Goal: Unclear

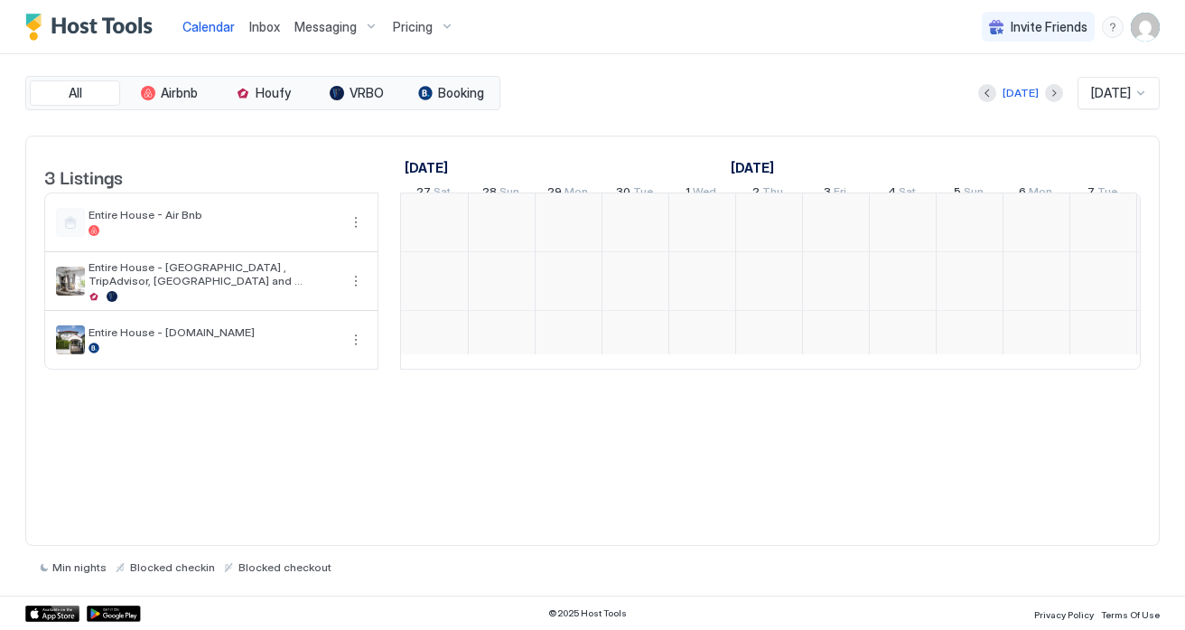
scroll to position [0, 1003]
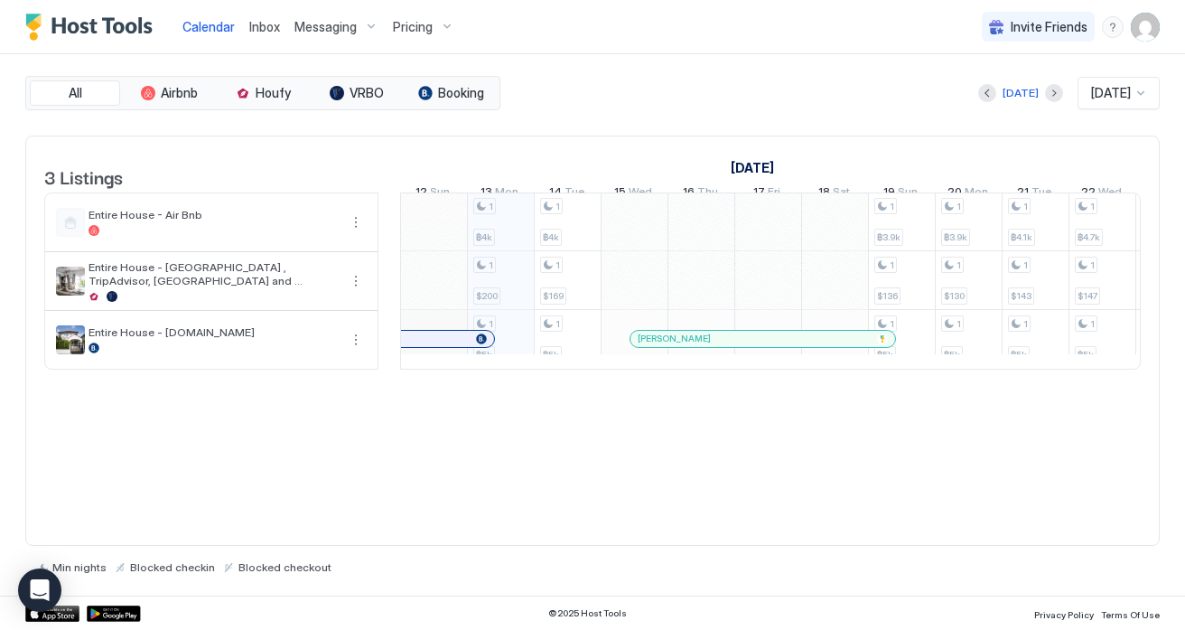
click at [510, 365] on div "1 ฿4k 1 $200 1 ฿5k 1 ฿4k 1 $169 1 ฿5k 1 ฿3.9k 1 $136 1 ฿5k 1 ฿3.9k 1 $130 1 ฿5k…" at bounding box center [1102, 279] width 3409 height 175
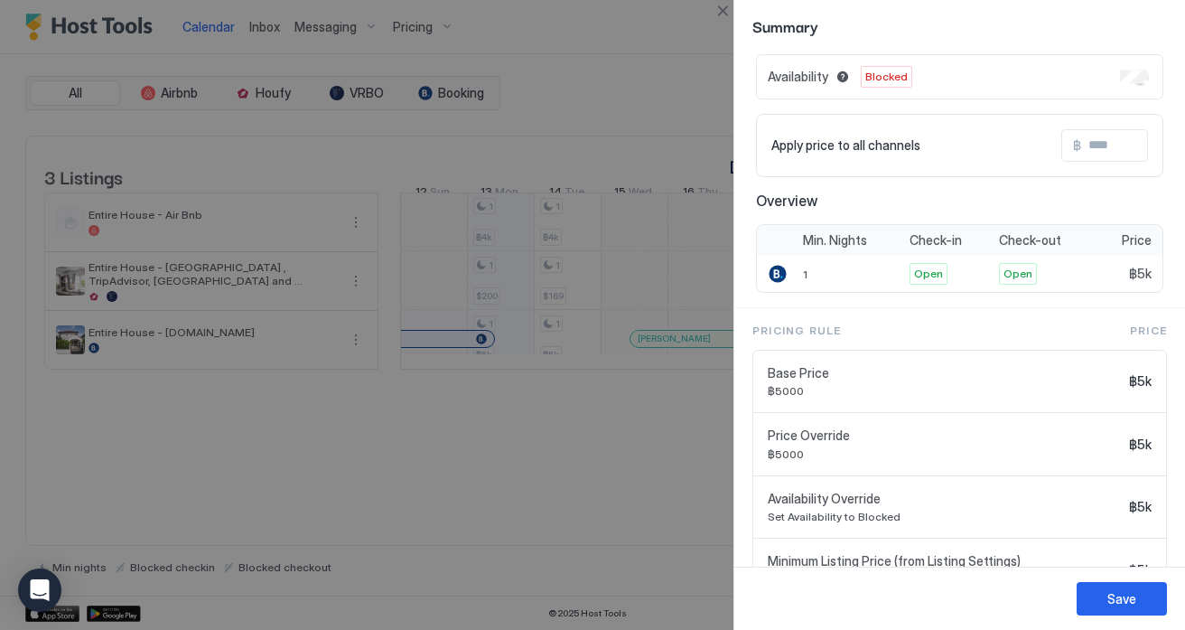
scroll to position [86, 0]
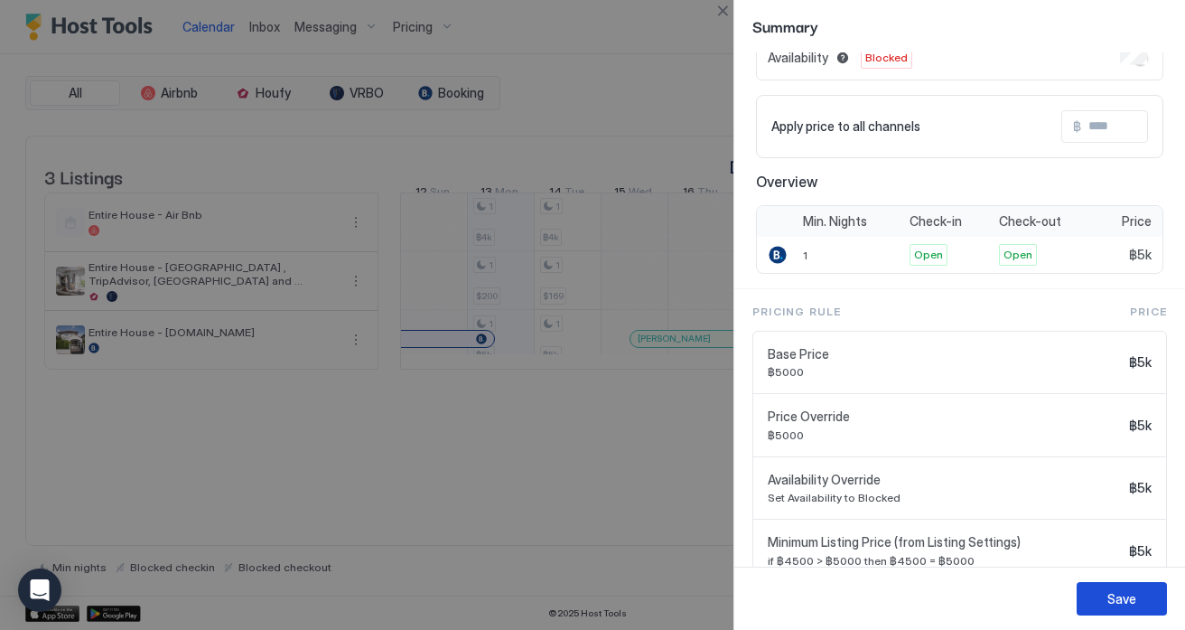
click at [1127, 600] on div "Save" at bounding box center [1121, 598] width 29 height 19
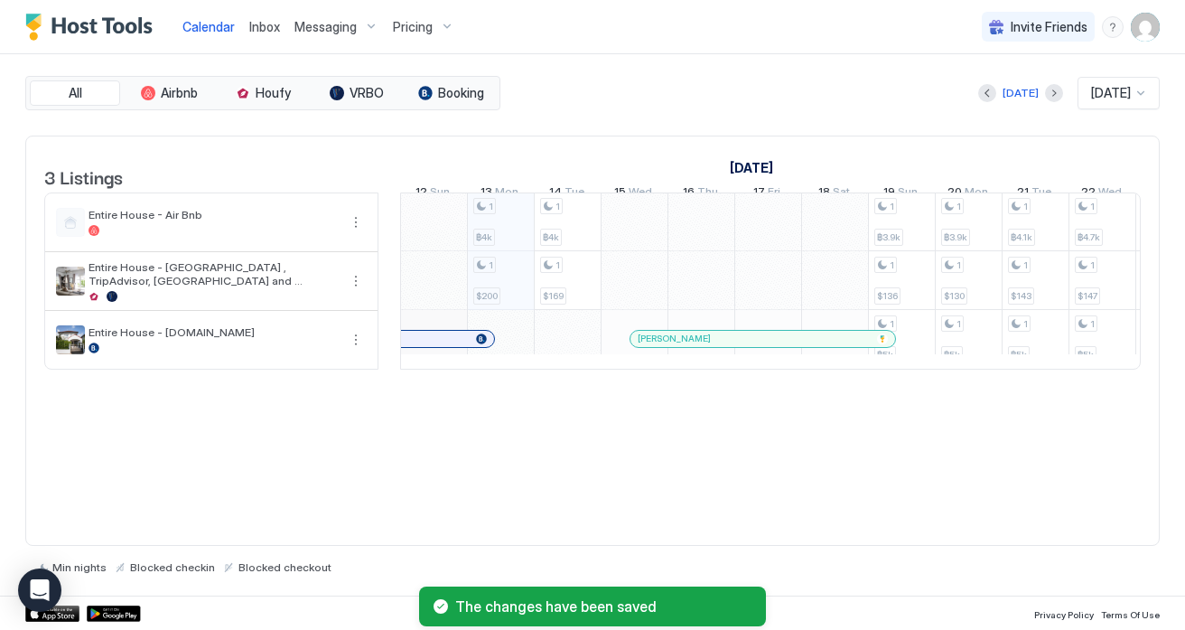
click at [565, 360] on div "1 ฿4k 1 $200 1 ฿4k 1 $169 1 ฿3.9k 1 $136 1 ฿5k 1 ฿3.9k 1 $130 1 ฿5k 1 ฿4.1k 1 $…" at bounding box center [1102, 279] width 3409 height 175
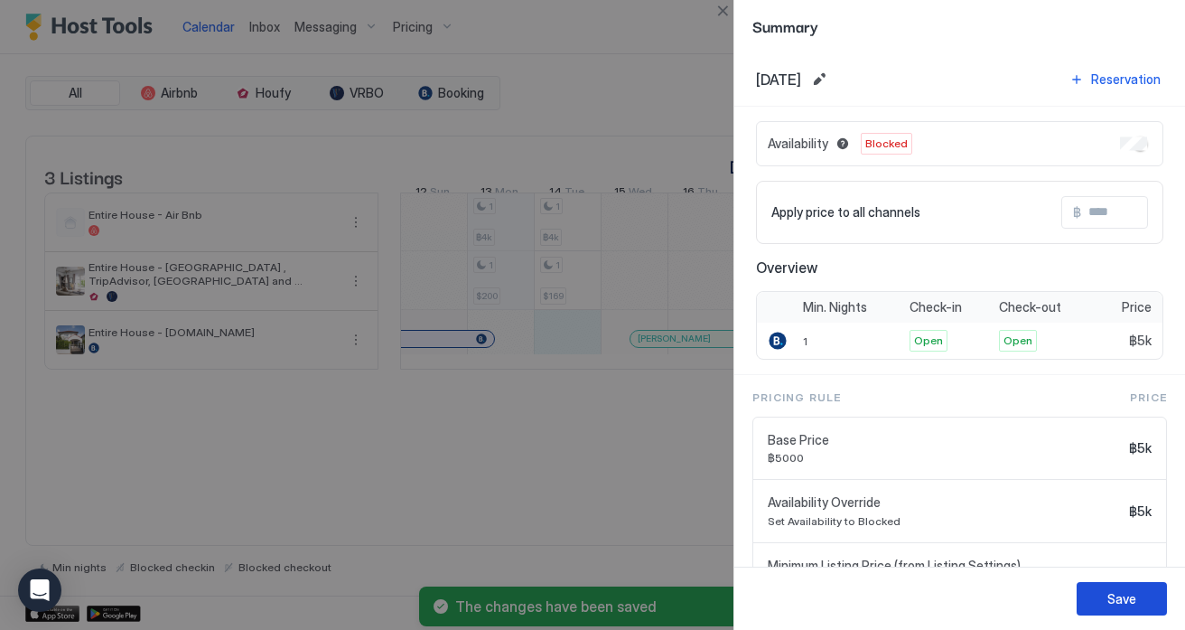
click at [1121, 600] on div "Save" at bounding box center [1121, 598] width 29 height 19
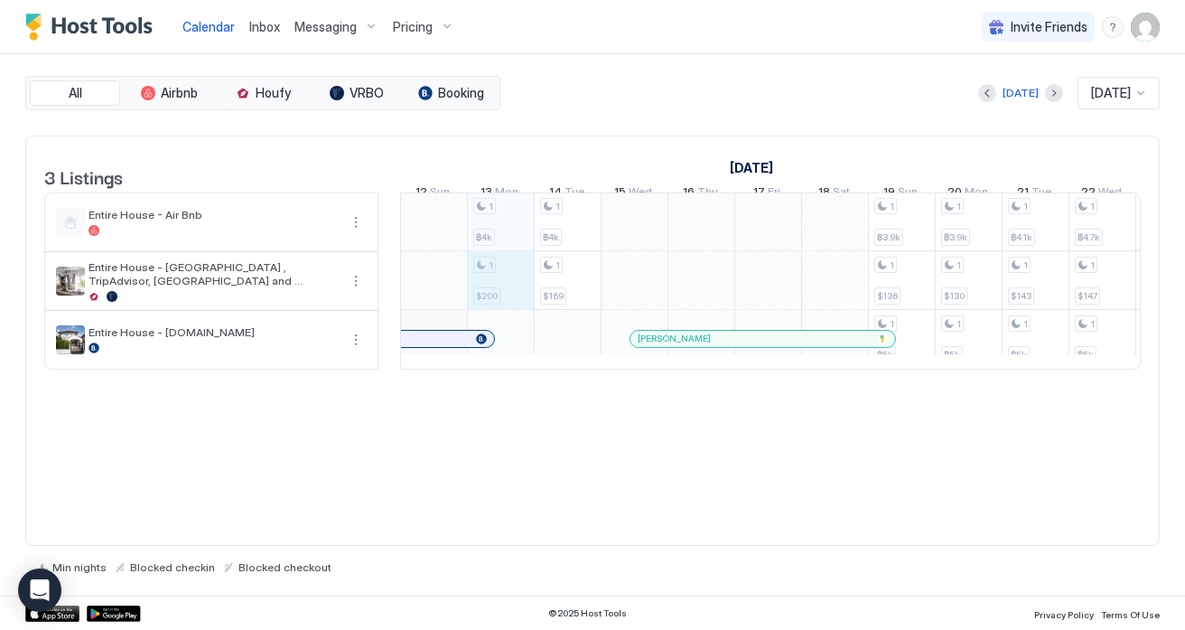
click at [505, 302] on div "1 ฿4k 1 $200 1 ฿4k 1 $169 1 ฿3.9k 1 $136 1 ฿5k 1 ฿3.9k 1 $130 1 ฿5k 1 ฿4.1k 1 $…" at bounding box center [1102, 279] width 3409 height 175
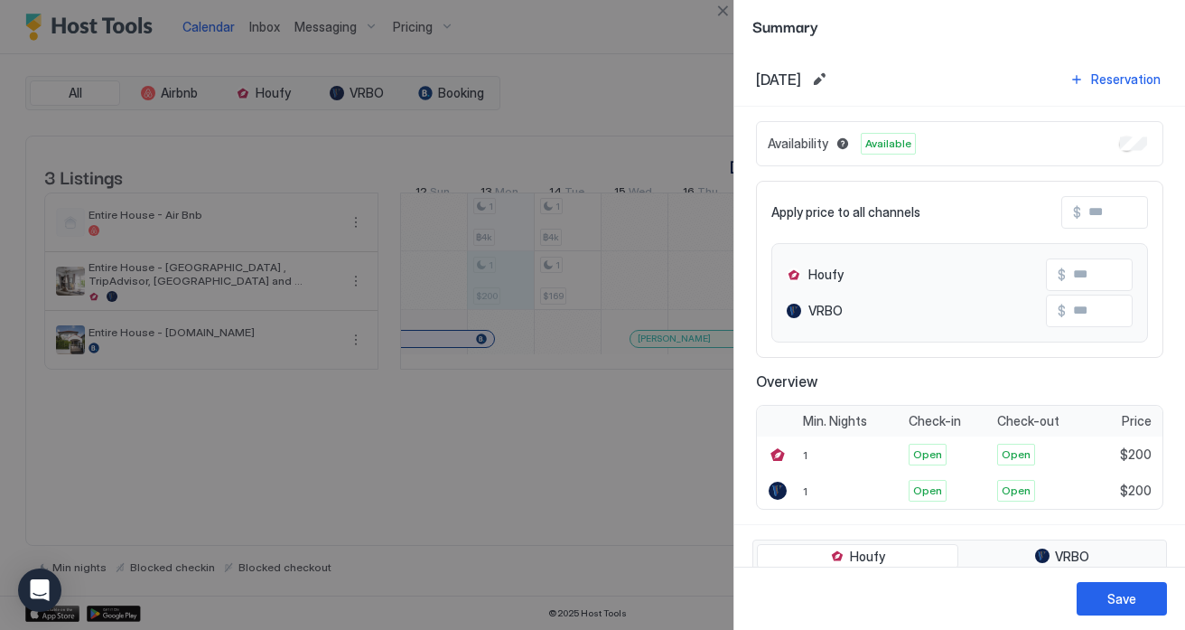
click at [565, 296] on div at bounding box center [592, 315] width 1185 height 630
click at [576, 299] on div at bounding box center [592, 315] width 1185 height 630
click at [1118, 606] on div "Save" at bounding box center [1121, 598] width 29 height 19
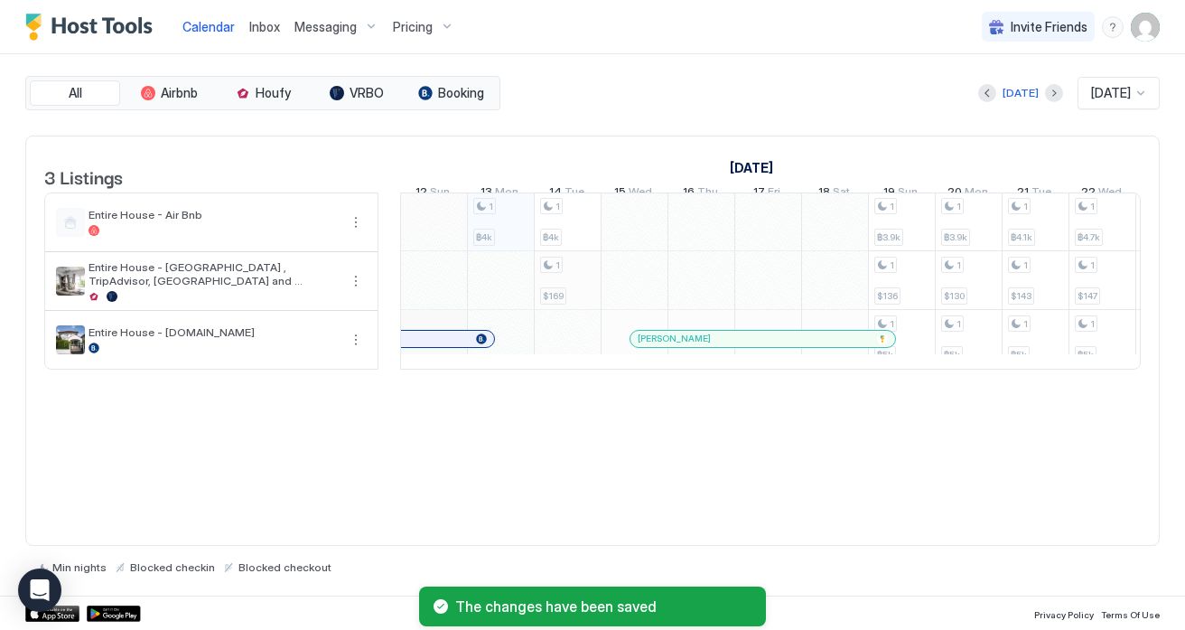
click at [568, 303] on div "1 ฿4k 1 ฿4k 1 $169 1 ฿3.9k 1 $136 1 ฿5k 1 ฿3.9k 1 $130 1 ฿5k 1 ฿4.1k 1 $143 1 ฿…" at bounding box center [1102, 279] width 3409 height 175
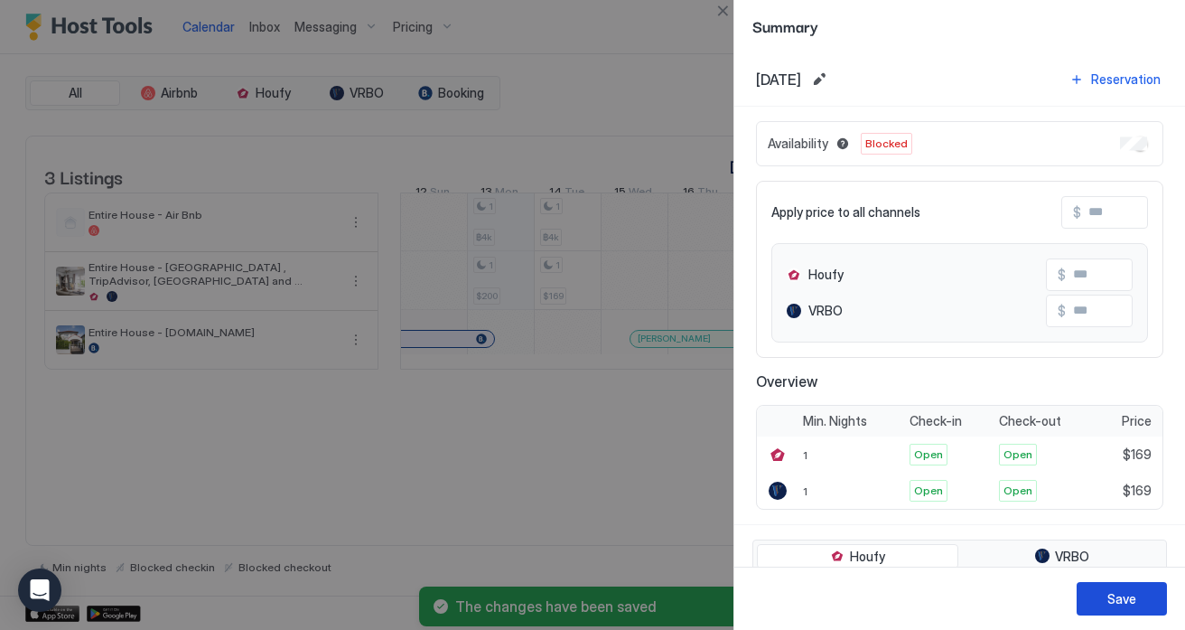
click at [1116, 595] on div "Save" at bounding box center [1121, 598] width 29 height 19
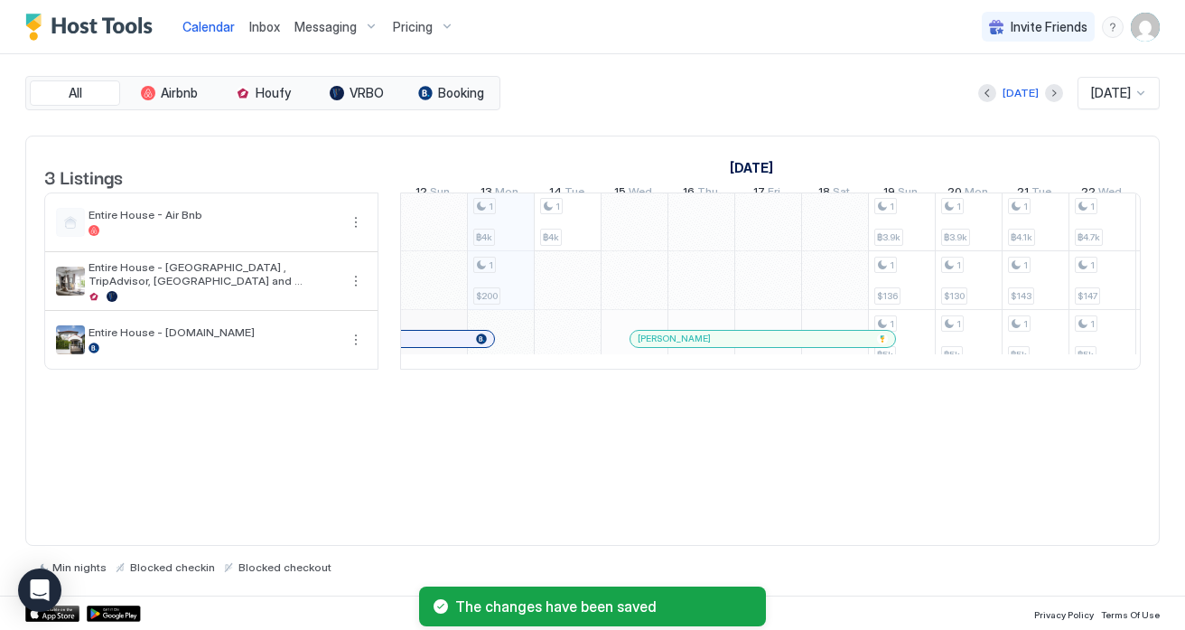
click at [493, 244] on div "1 ฿4k 1 $200 1 ฿4k 1 ฿3.9k 1 $136 1 ฿5k 1 ฿3.9k 1 $130 1 ฿5k 1 ฿4.1k 1 $143 1 ฿…" at bounding box center [1102, 279] width 3409 height 175
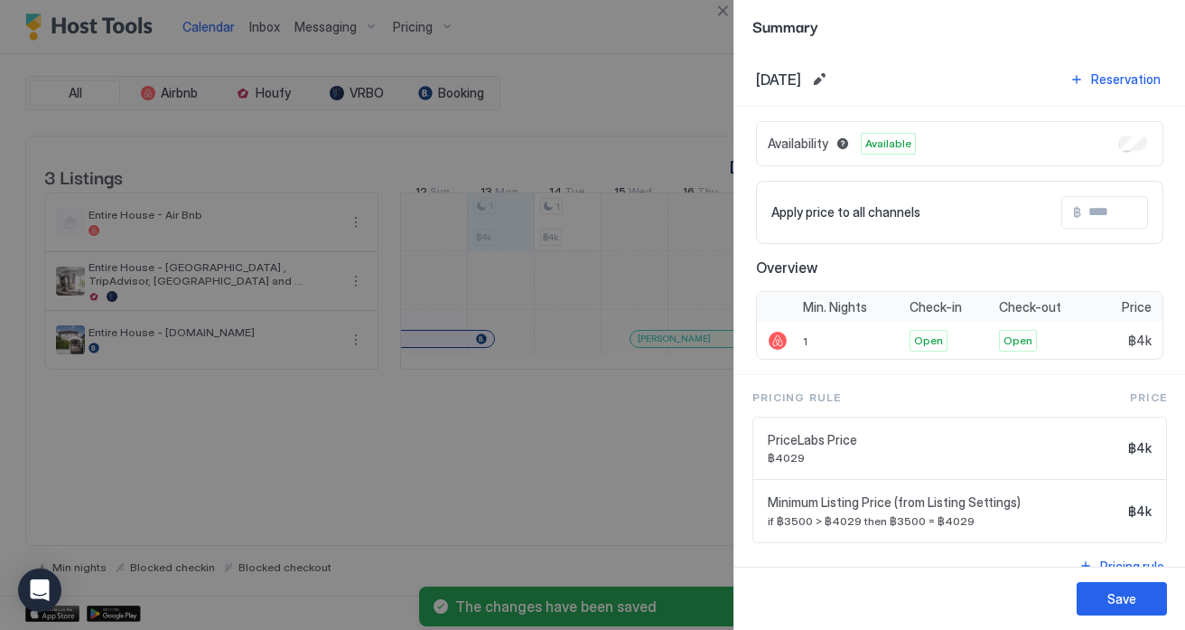
click at [560, 238] on div at bounding box center [592, 315] width 1185 height 630
click at [1111, 595] on div "Save" at bounding box center [1121, 598] width 29 height 19
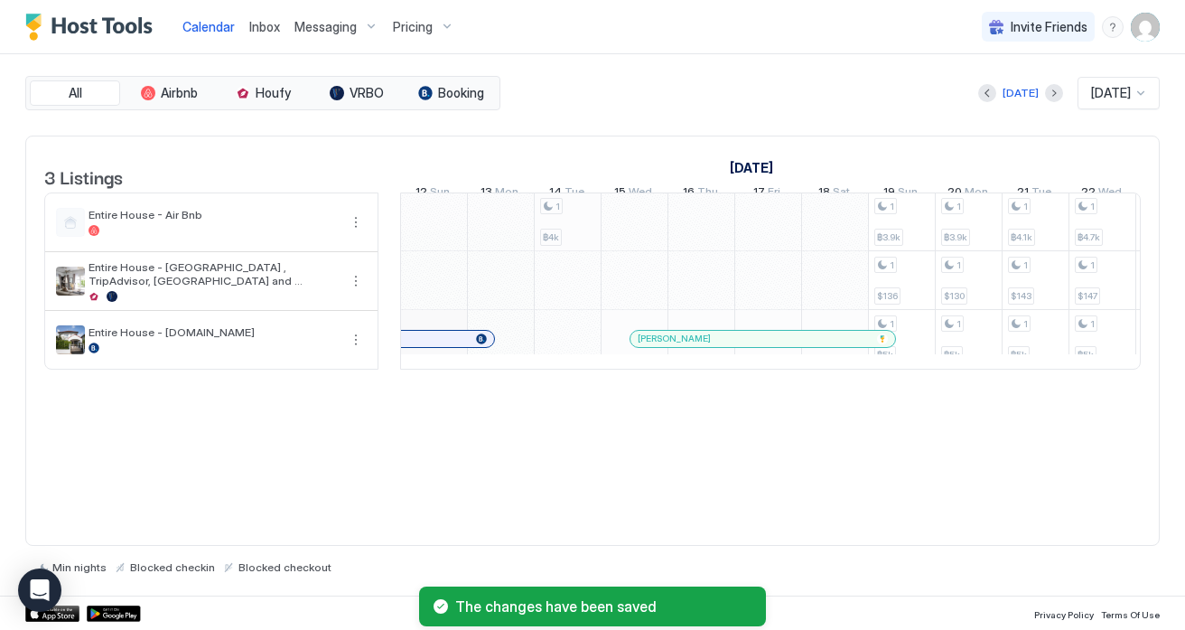
click at [558, 244] on div "1 ฿4k 1 ฿3.9k 1 $136 1 ฿5k 1 ฿3.9k 1 $130 1 ฿5k 1 ฿4.1k 1 $143 1 ฿5k 1 ฿4.7k 1 …" at bounding box center [1102, 279] width 3409 height 175
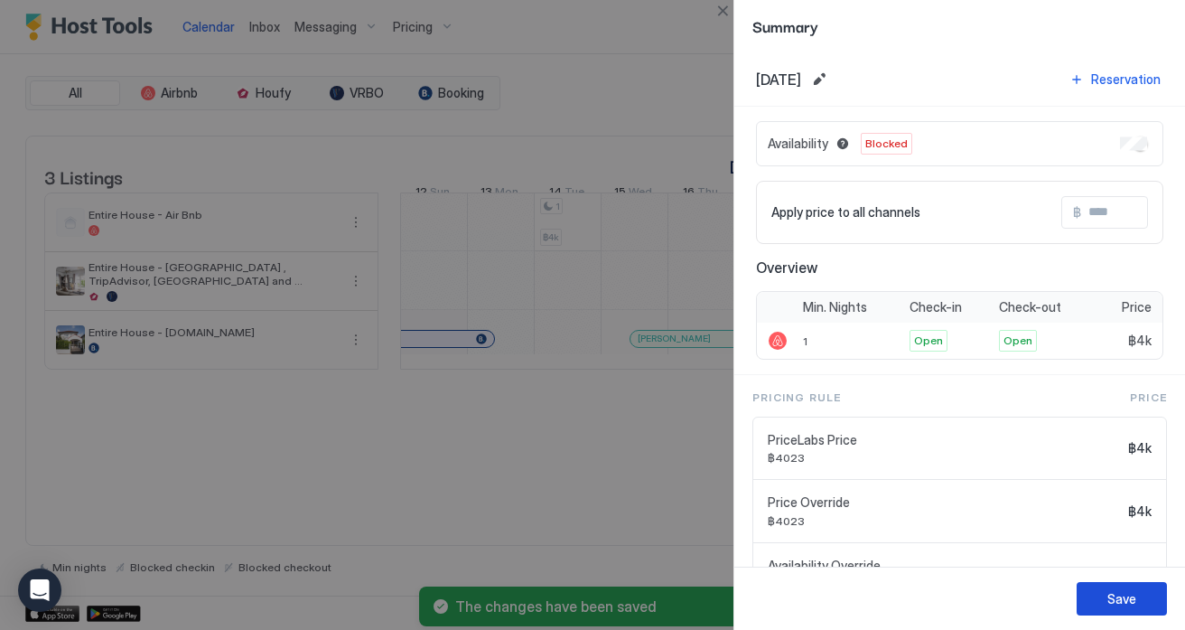
click at [1114, 594] on div "Save" at bounding box center [1121, 598] width 29 height 19
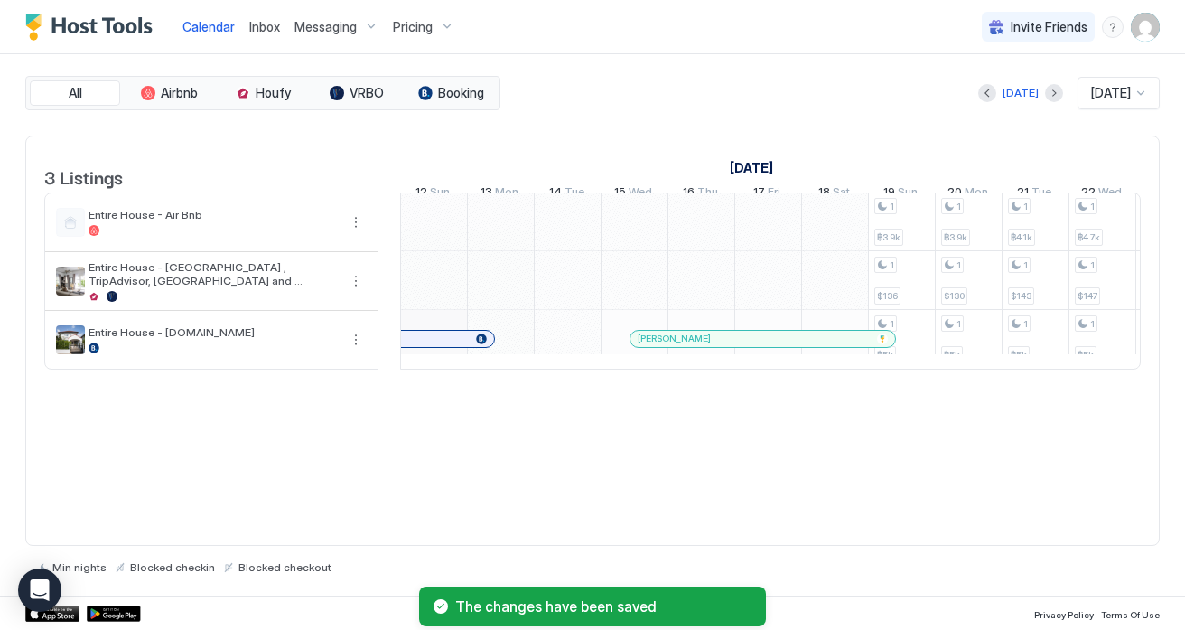
click at [745, 484] on div "3 Listings [DATE] [DATE] [DATE] 27 Sat 28 Sun 29 Mon 30 Tue 1 Wed 2 Thu 3 Fri 4…" at bounding box center [592, 340] width 1134 height 411
